Goal: Information Seeking & Learning: Learn about a topic

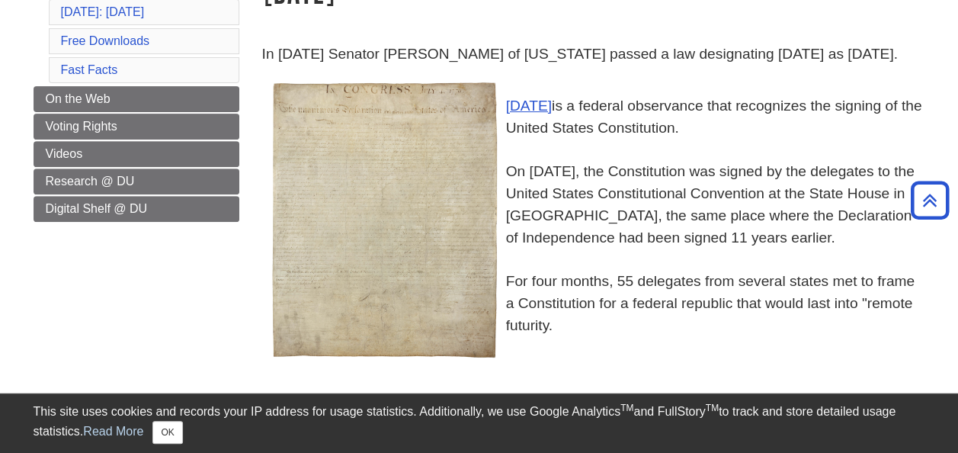
scroll to position [244, 0]
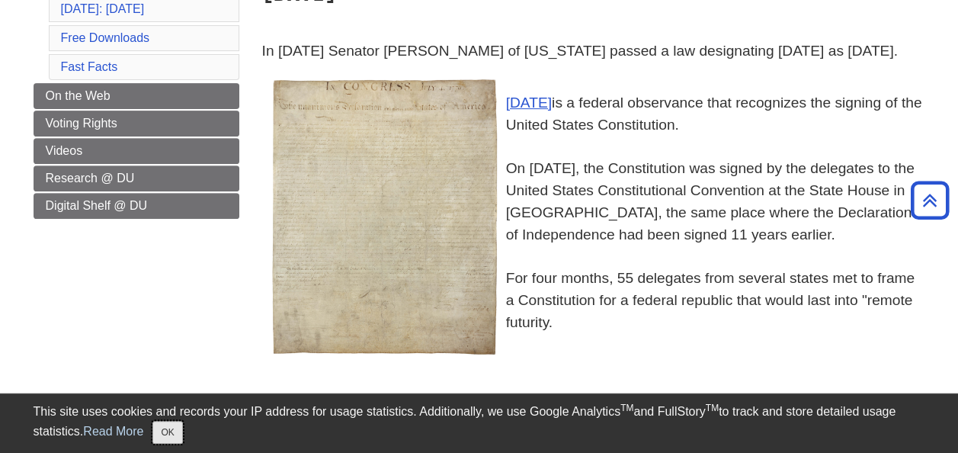
click at [171, 427] on button "OK" at bounding box center [167, 432] width 30 height 23
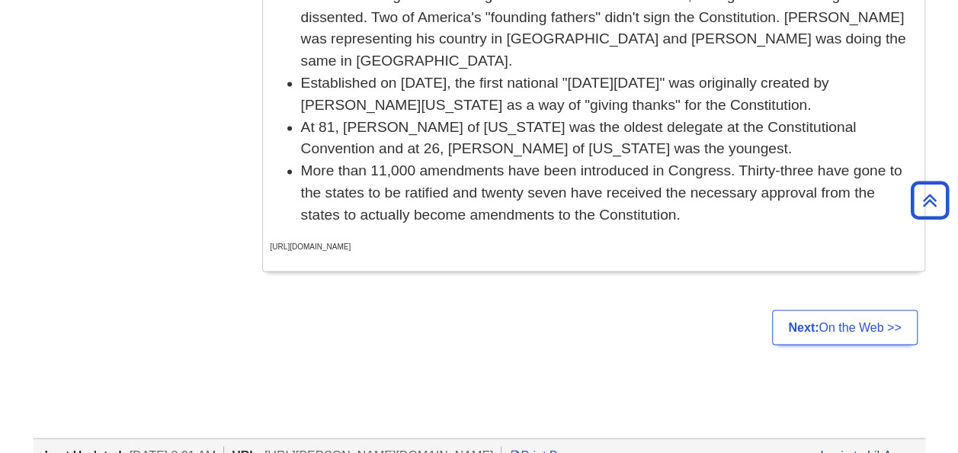
scroll to position [1188, 0]
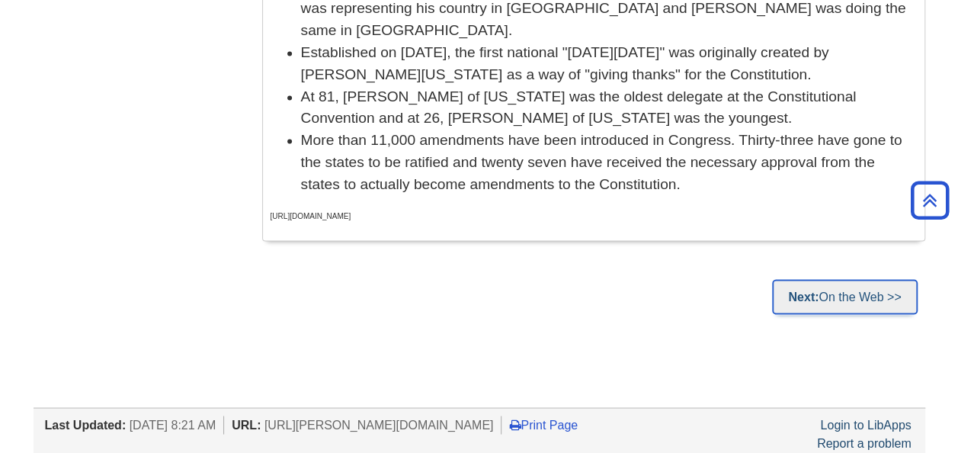
click at [835, 279] on link "Next: On the Web >>" at bounding box center [844, 296] width 145 height 35
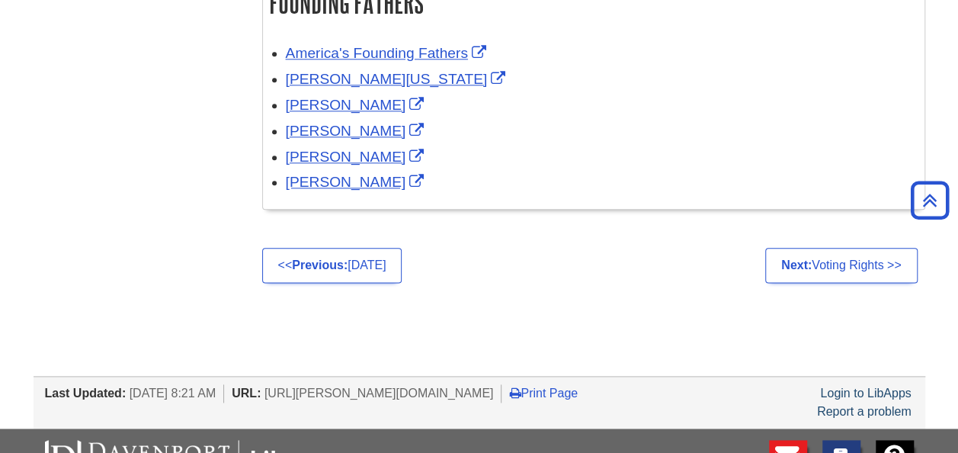
scroll to position [823, 0]
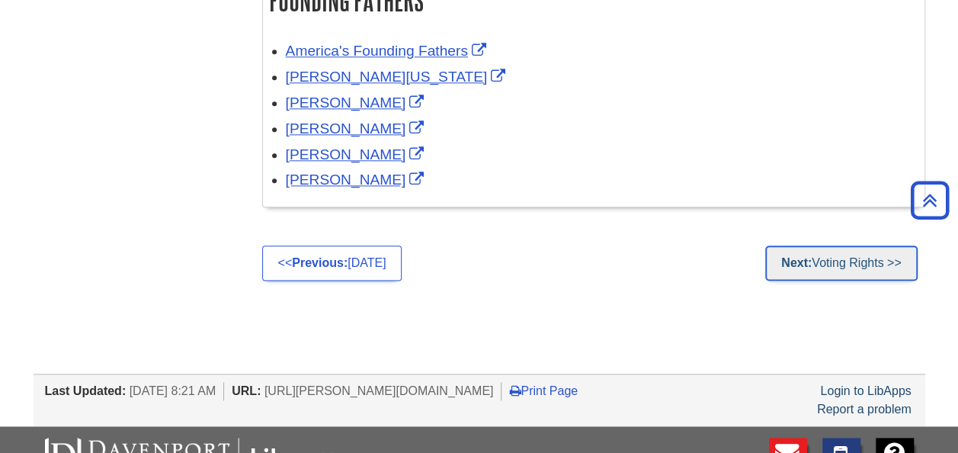
click at [811, 258] on link "Next: Voting Rights >>" at bounding box center [841, 262] width 152 height 35
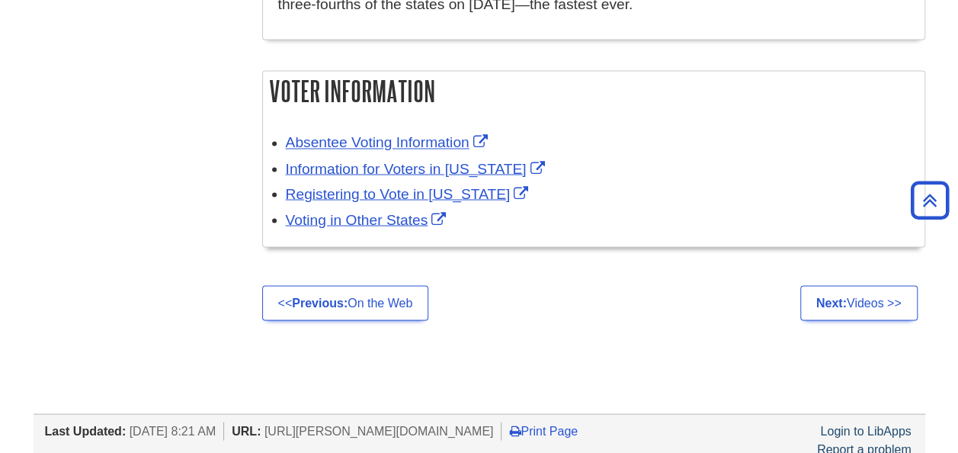
scroll to position [1310, 0]
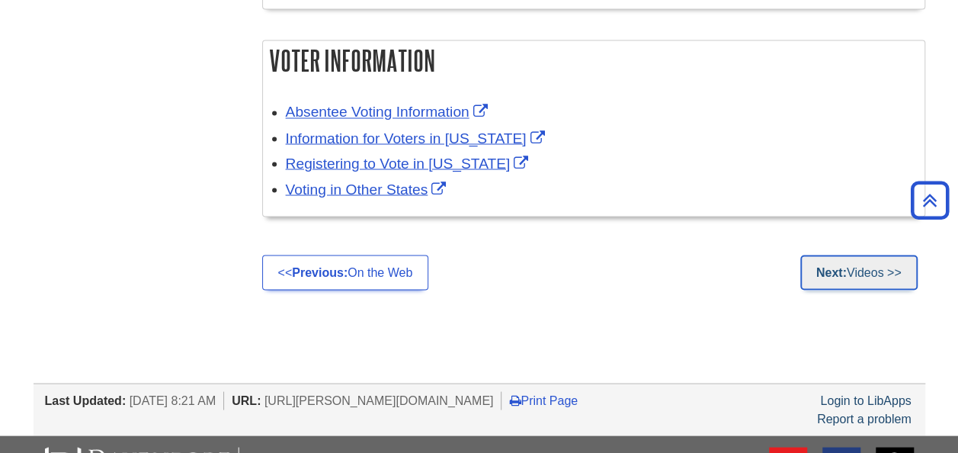
click at [832, 265] on strong "Next:" at bounding box center [831, 271] width 30 height 13
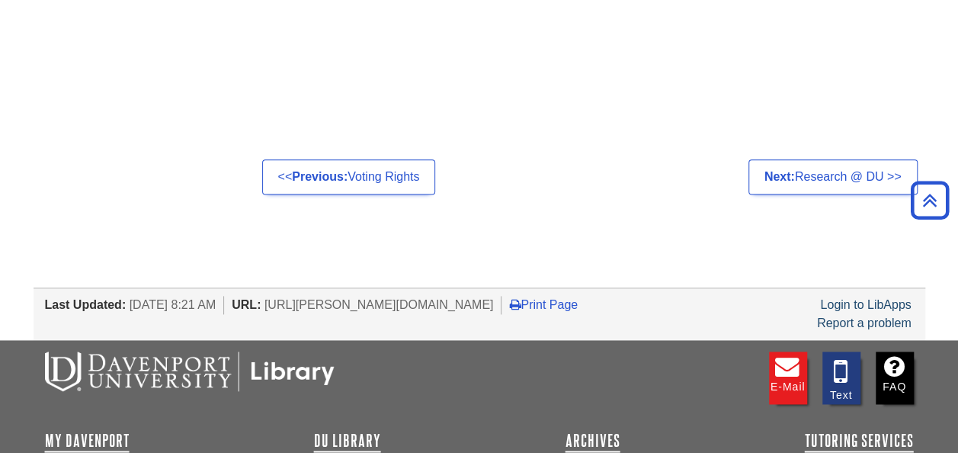
scroll to position [900, 0]
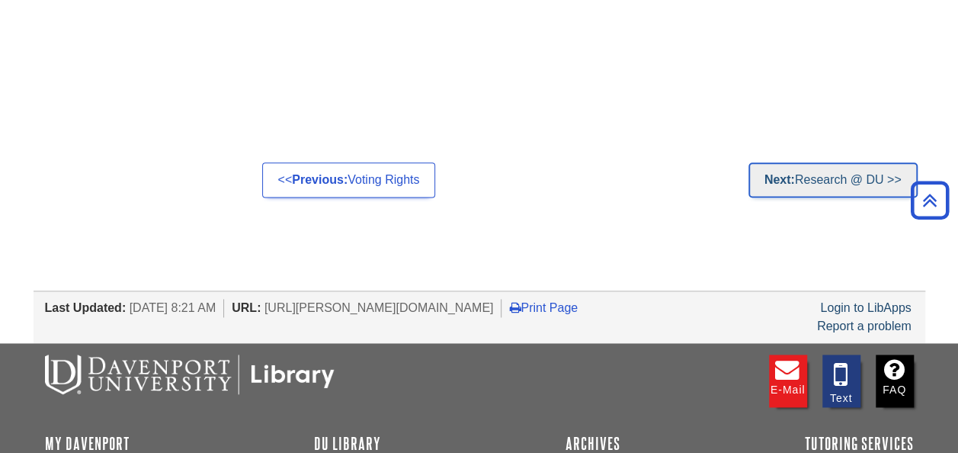
click at [828, 178] on link "Next: Research @ DU >>" at bounding box center [832, 179] width 169 height 35
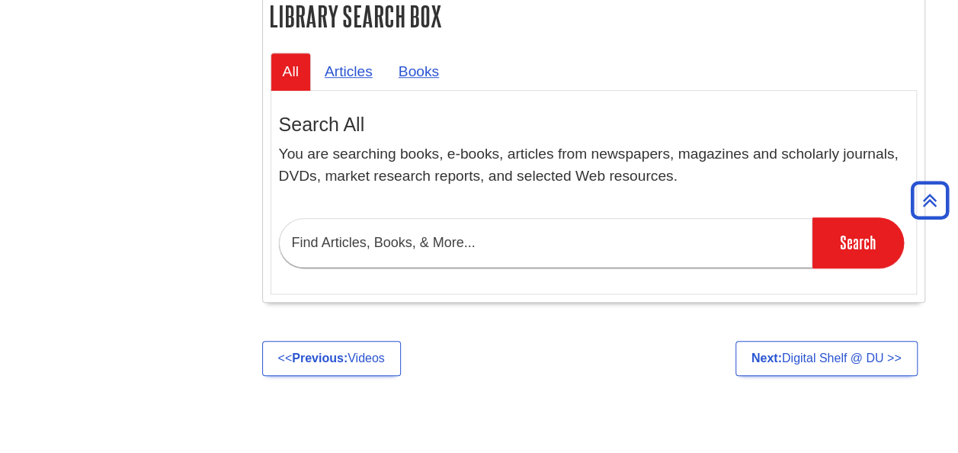
scroll to position [609, 0]
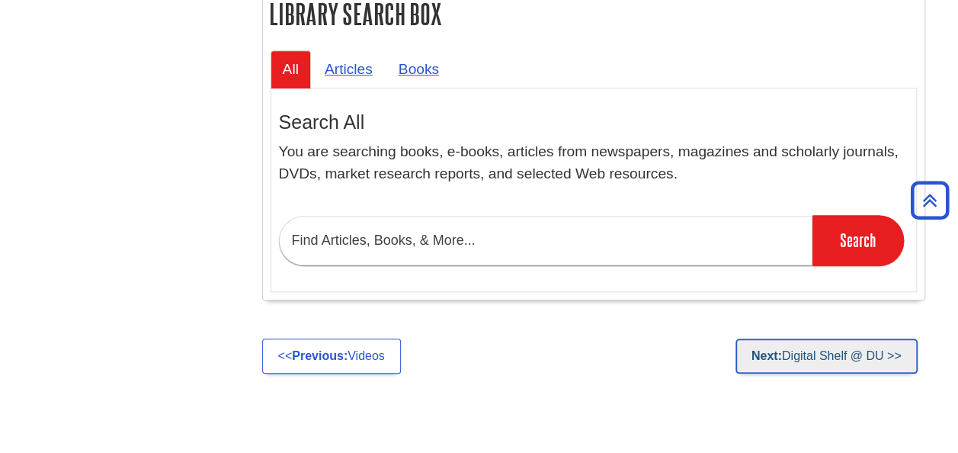
click at [815, 350] on link "Next: Digital Shelf @ DU >>" at bounding box center [826, 355] width 182 height 35
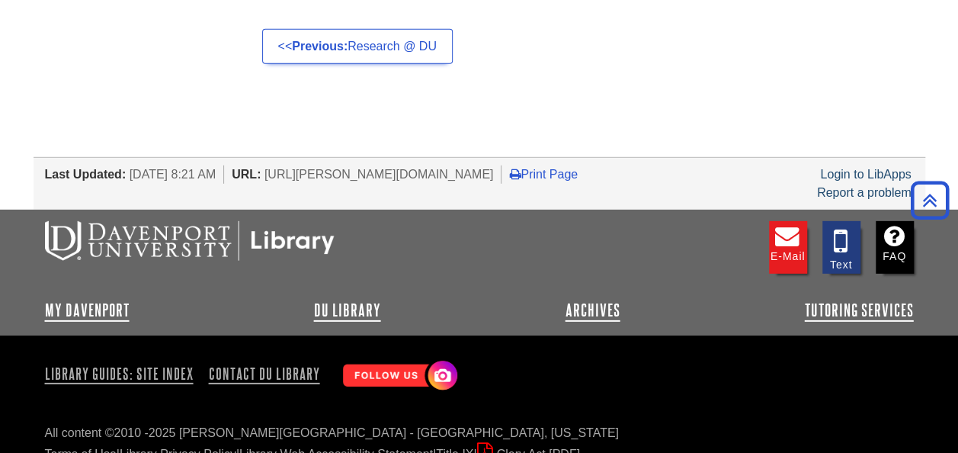
scroll to position [2224, 0]
